Goal: Task Accomplishment & Management: Complete application form

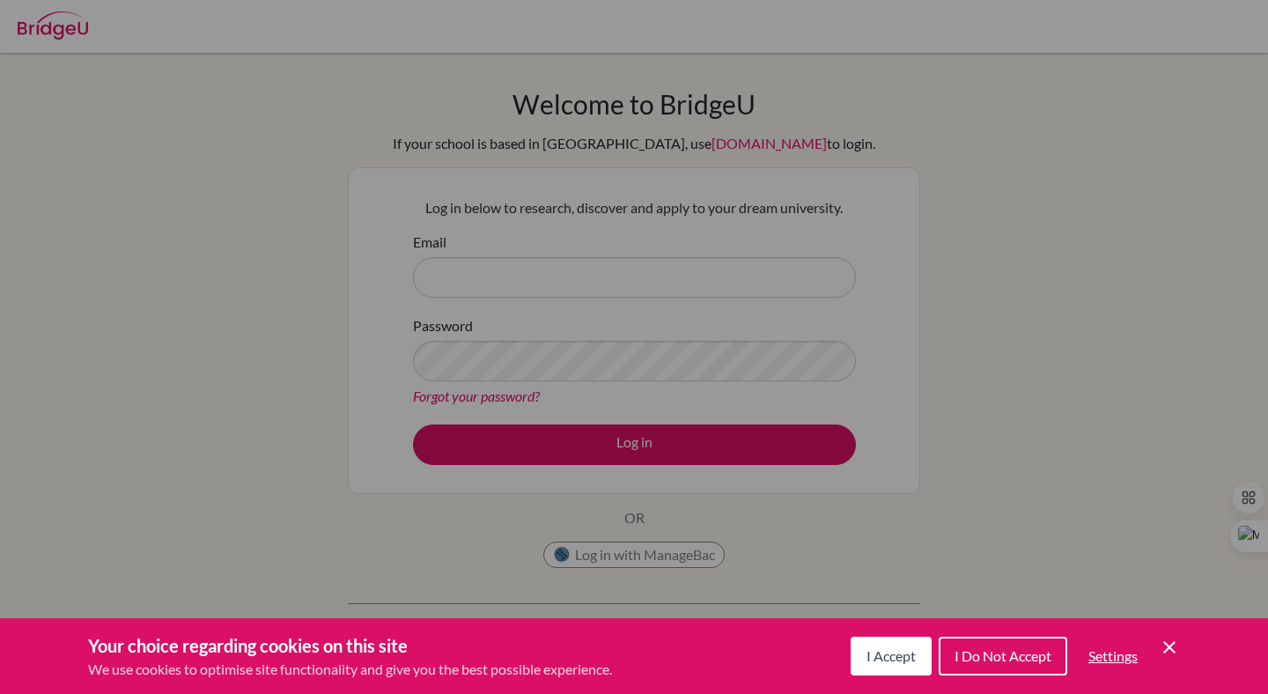
click at [1168, 640] on icon "Cookie Control Close Icon" at bounding box center [1169, 647] width 21 height 21
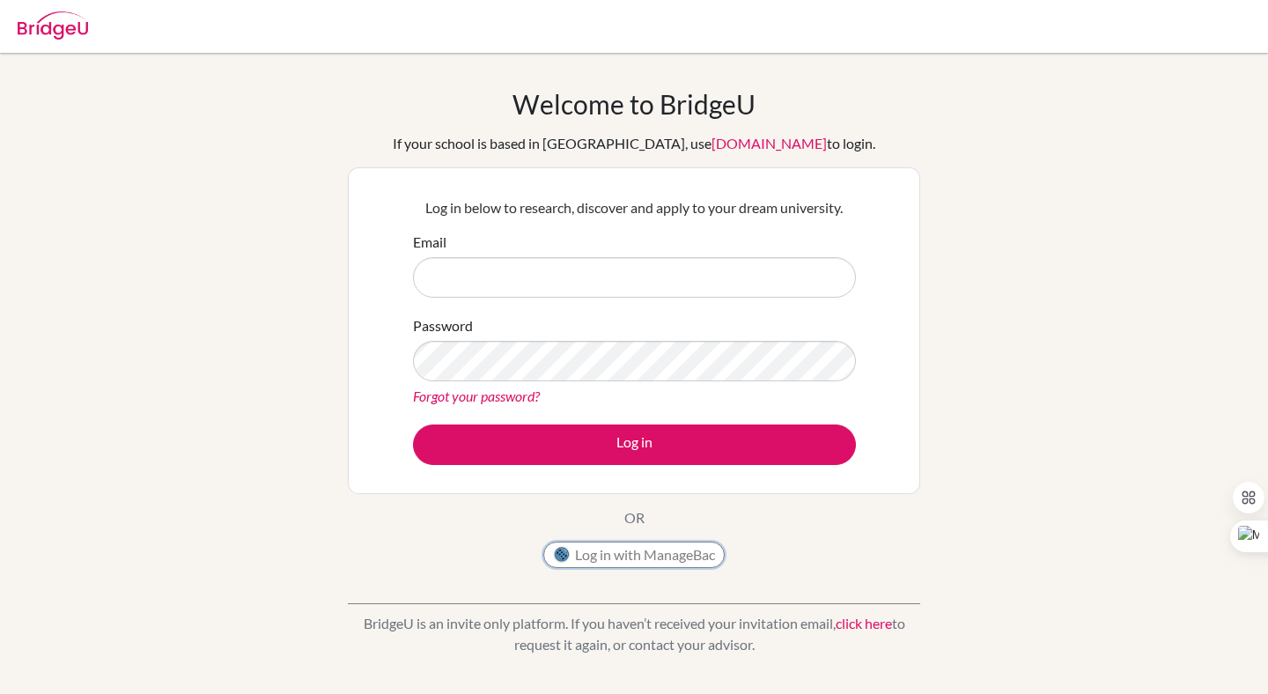
click at [600, 559] on button "Log in with ManageBac" at bounding box center [633, 555] width 181 height 26
type input "[EMAIL_ADDRESS][DOMAIN_NAME]"
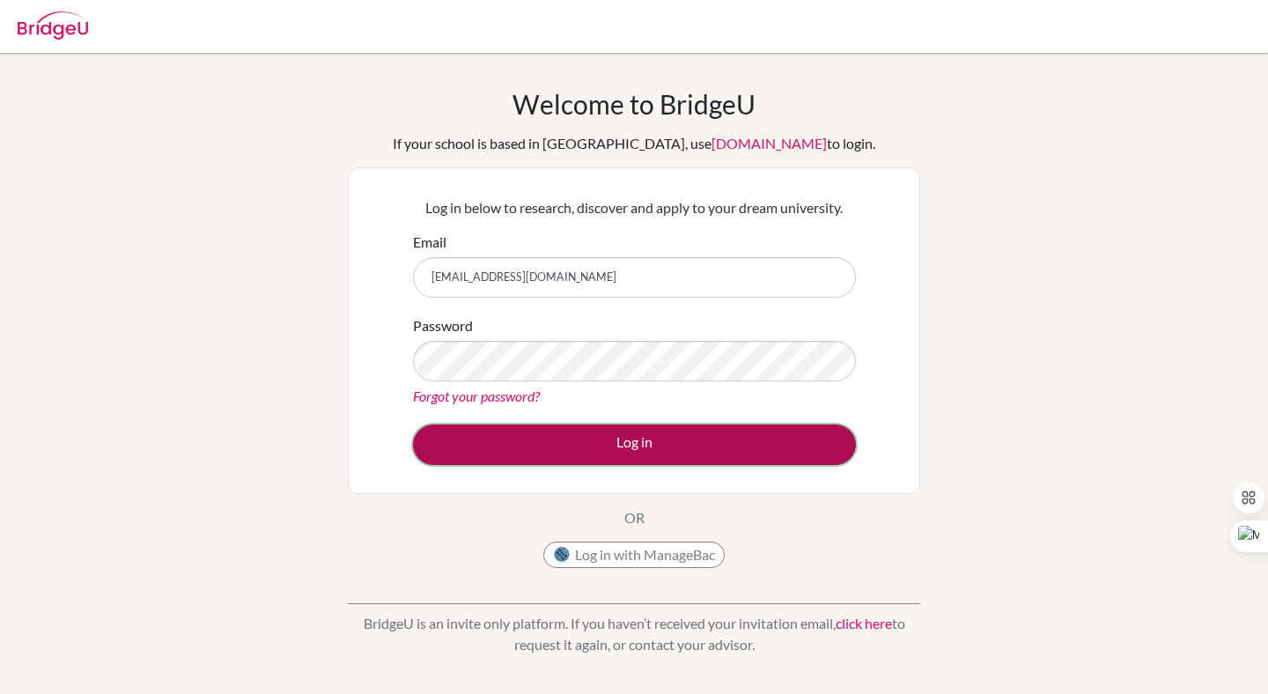
click at [637, 445] on button "Log in" at bounding box center [634, 444] width 443 height 41
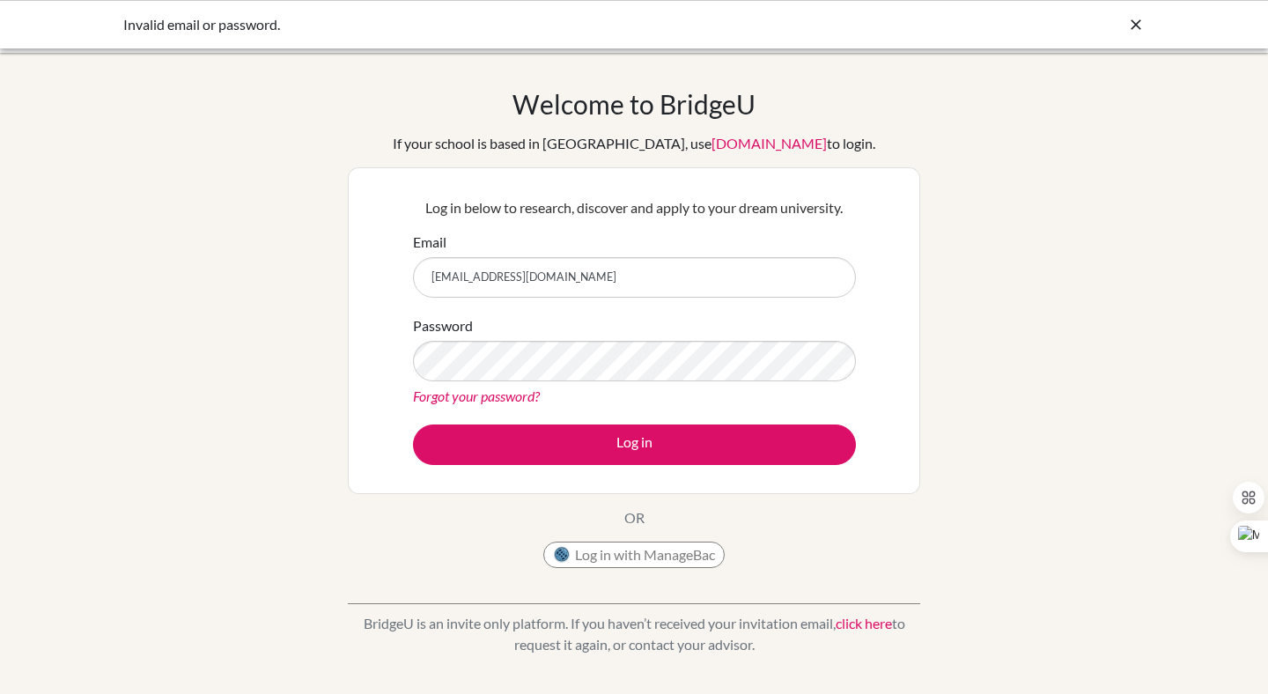
click at [436, 276] on input "[EMAIL_ADDRESS][DOMAIN_NAME]" at bounding box center [634, 277] width 443 height 41
click at [438, 274] on input "[EMAIL_ADDRESS][DOMAIN_NAME]" at bounding box center [634, 277] width 443 height 41
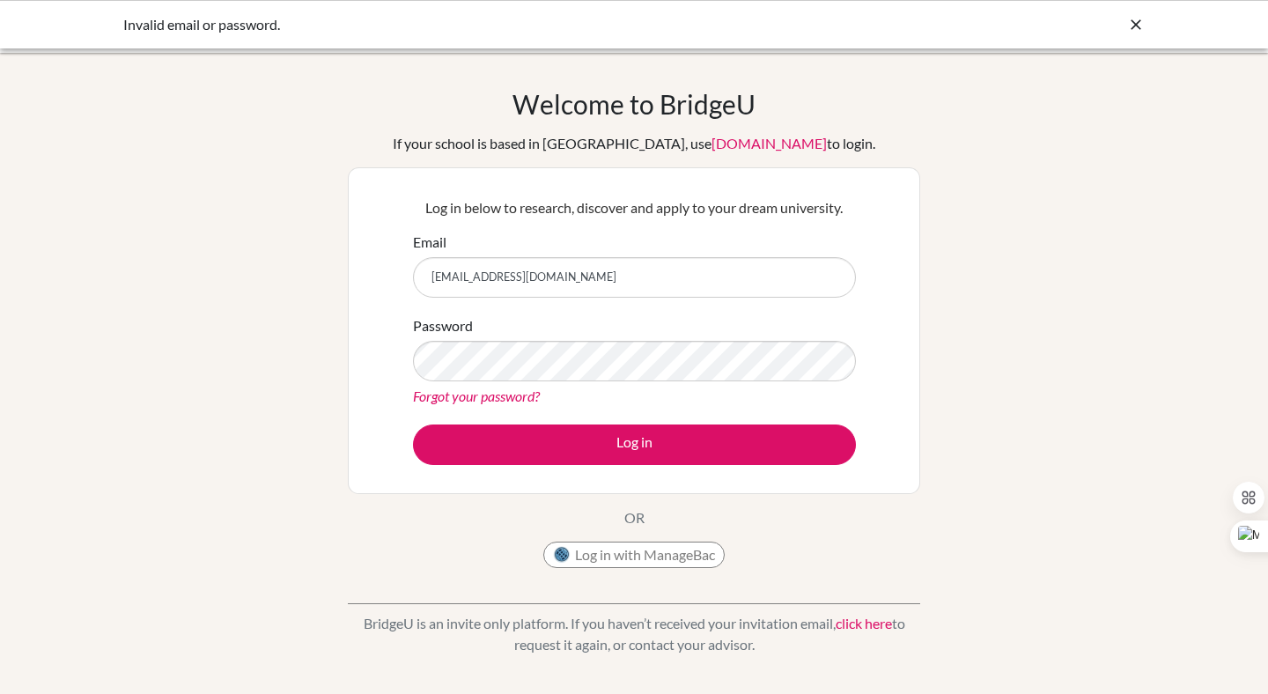
click at [438, 274] on input "[EMAIL_ADDRESS][DOMAIN_NAME]" at bounding box center [634, 277] width 443 height 41
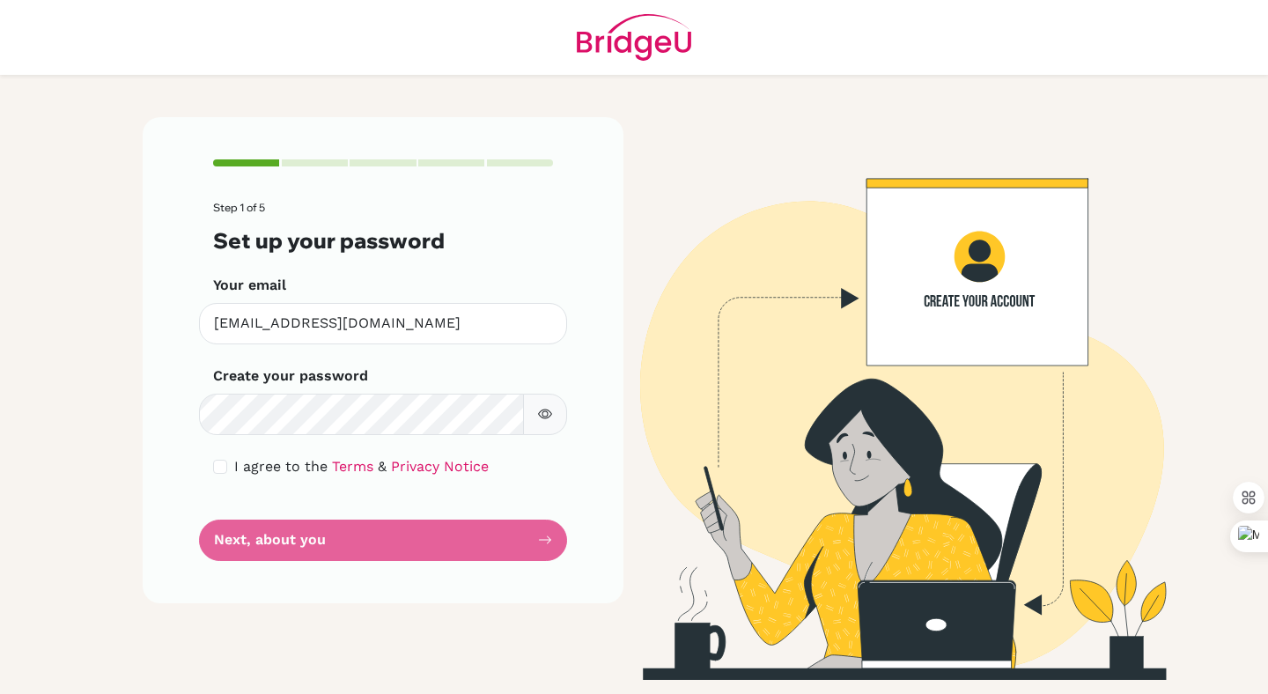
click at [547, 413] on icon "button" at bounding box center [545, 414] width 6 height 6
click at [547, 414] on icon "button" at bounding box center [545, 414] width 6 height 6
click at [215, 464] on input "checkbox" at bounding box center [220, 467] width 14 height 14
checkbox input "true"
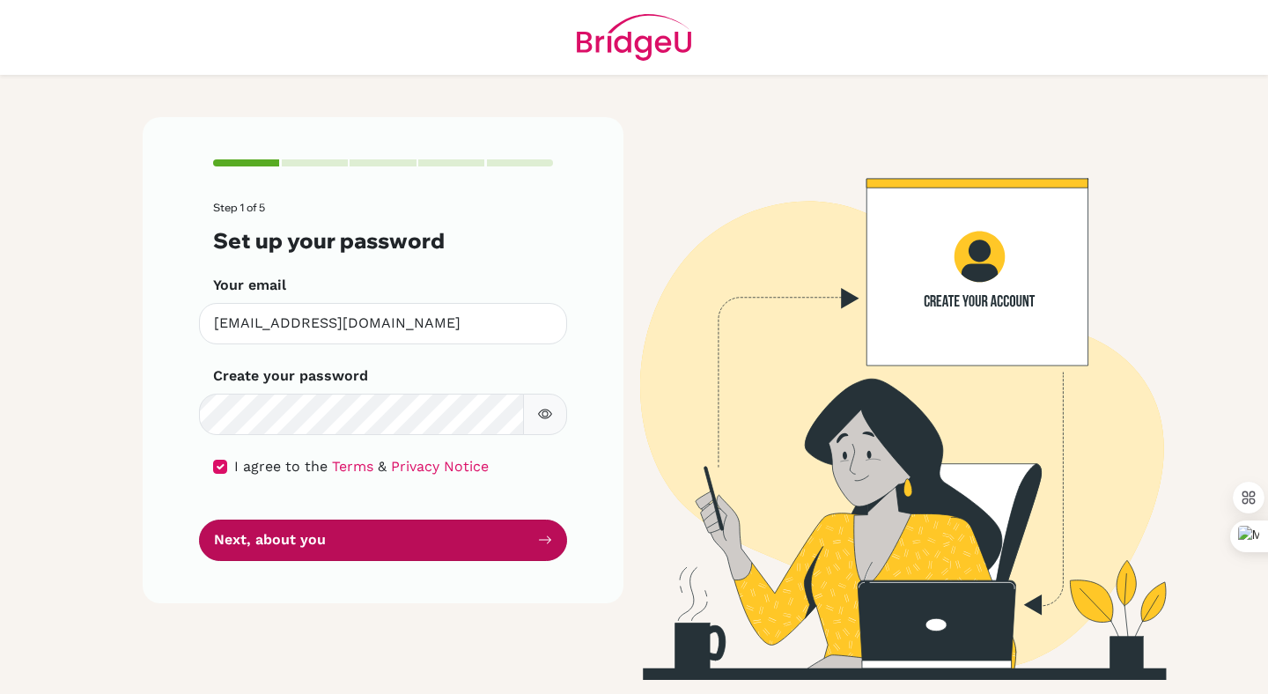
click at [342, 546] on button "Next, about you" at bounding box center [383, 540] width 368 height 41
